Goal: Navigation & Orientation: Find specific page/section

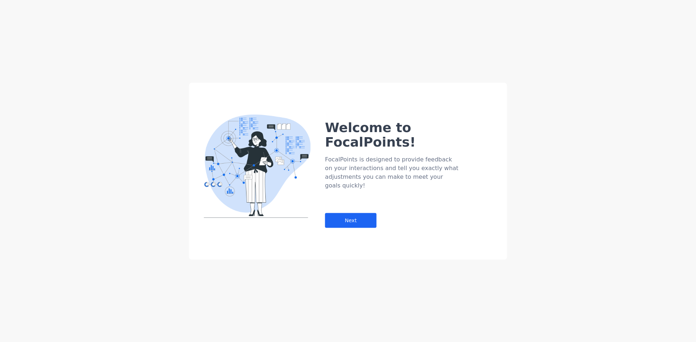
click at [689, 118] on div "Welcome to FocalPoints! FocalPoints is designed to provide feedback on your int…" at bounding box center [348, 171] width 696 height 342
